Goal: Information Seeking & Learning: Check status

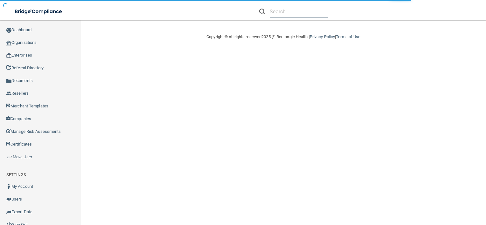
click at [292, 9] on input "text" at bounding box center [299, 12] width 58 height 12
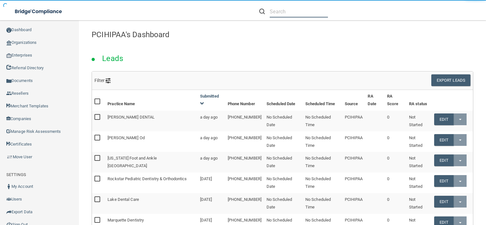
paste input "[EMAIL_ADDRESS][DOMAIN_NAME]"
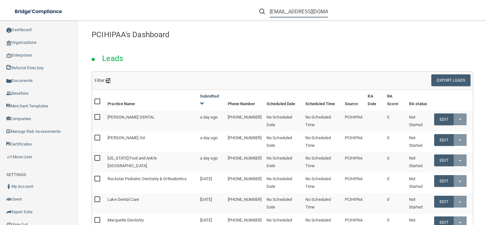
scroll to position [0, 15]
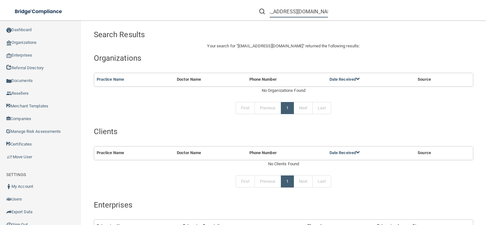
type input "[EMAIL_ADDRESS][DOMAIN_NAME]"
click at [289, 9] on input "[EMAIL_ADDRESS][DOMAIN_NAME]" at bounding box center [299, 12] width 58 height 12
click at [299, 13] on input "[EMAIL_ADDRESS][DOMAIN_NAME]" at bounding box center [299, 12] width 58 height 12
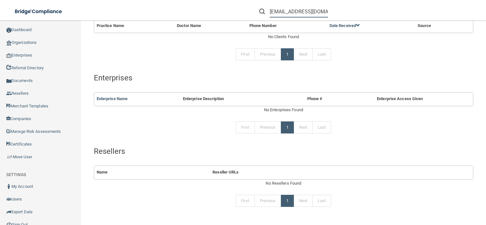
scroll to position [95, 0]
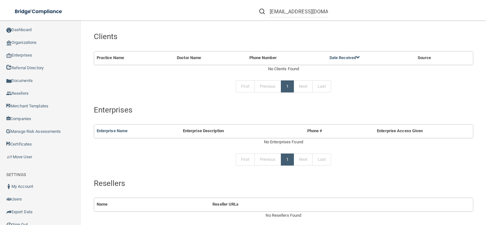
click at [193, 176] on div "Search Results Your search for " [EMAIL_ADDRESS][DOMAIN_NAME] " returned the fo…" at bounding box center [283, 90] width 379 height 317
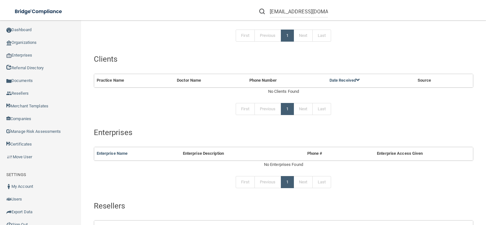
scroll to position [0, 0]
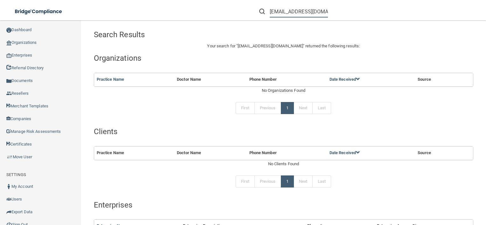
click at [288, 13] on input "[EMAIL_ADDRESS][DOMAIN_NAME]" at bounding box center [299, 12] width 58 height 12
click at [312, 11] on input "[EMAIL_ADDRESS][DOMAIN_NAME]" at bounding box center [299, 12] width 58 height 12
